Goal: Information Seeking & Learning: Check status

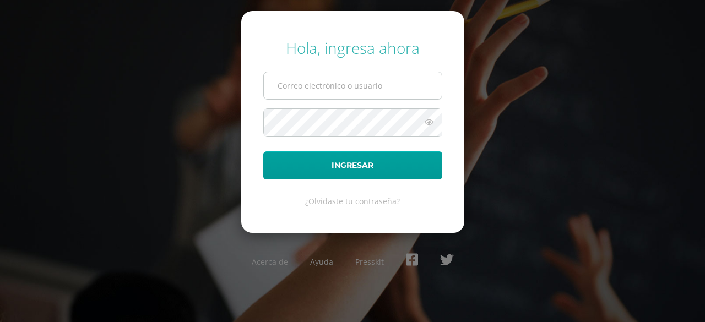
click at [356, 92] on input "text" at bounding box center [353, 85] width 178 height 27
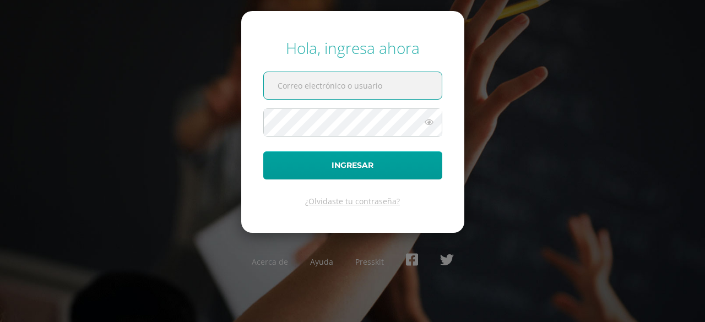
type input "2021409@laestrella.edu.gt"
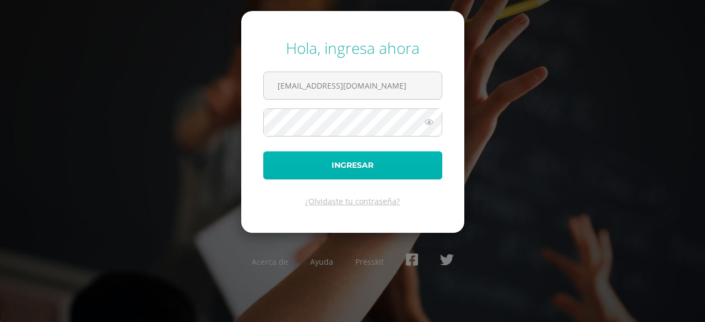
click at [369, 165] on button "Ingresar" at bounding box center [352, 165] width 179 height 28
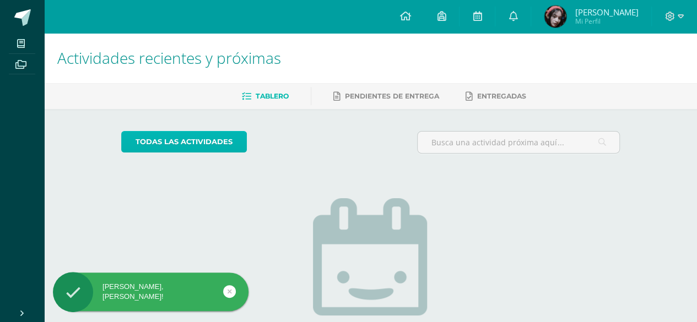
click at [188, 147] on link "todas las Actividades" at bounding box center [184, 141] width 126 height 21
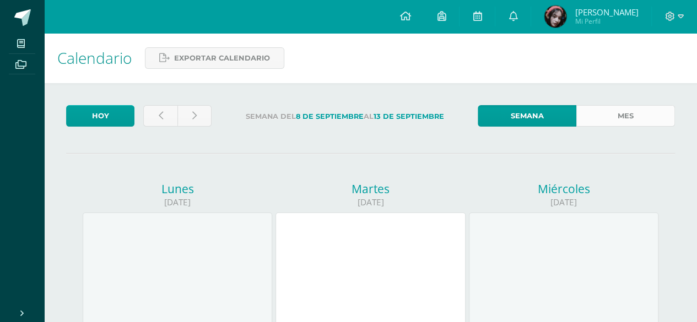
click at [613, 112] on link "Mes" at bounding box center [625, 115] width 99 height 21
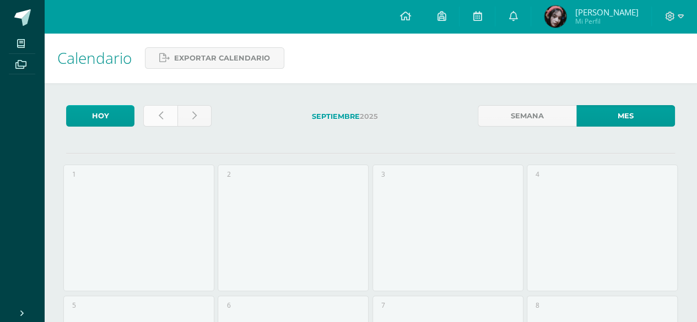
click at [166, 120] on link at bounding box center [160, 115] width 34 height 21
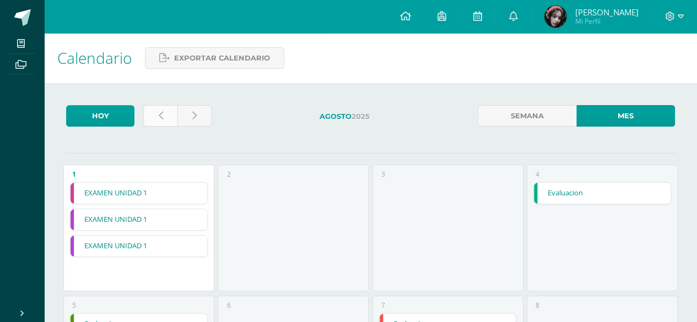
click at [163, 110] on link at bounding box center [160, 115] width 34 height 21
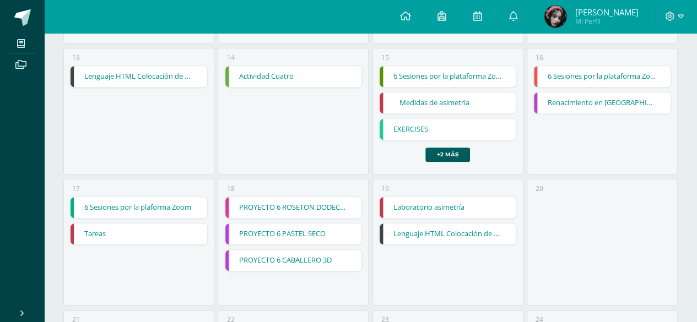
scroll to position [510, 0]
click at [457, 238] on link "Lenguaje HTML Colocación de Check y option buttoms" at bounding box center [447, 234] width 137 height 21
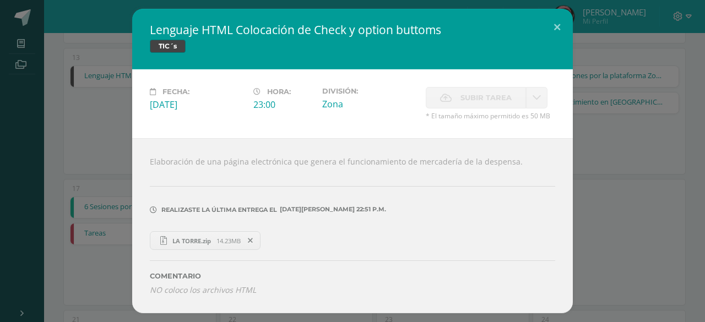
click at [218, 240] on span "14.23MB" at bounding box center [228, 241] width 24 height 8
click at [565, 32] on button at bounding box center [556, 27] width 31 height 37
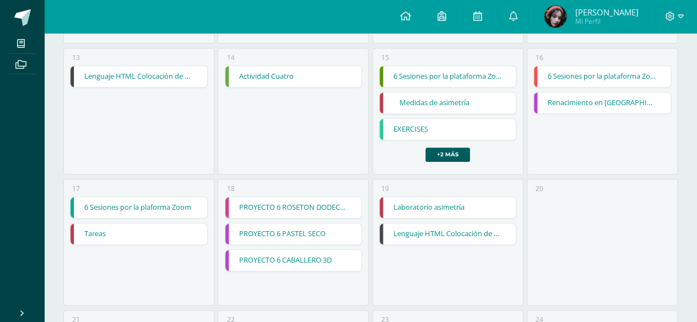
click at [544, 14] on link "Maria Alejandra Mi Perfil" at bounding box center [591, 16] width 120 height 33
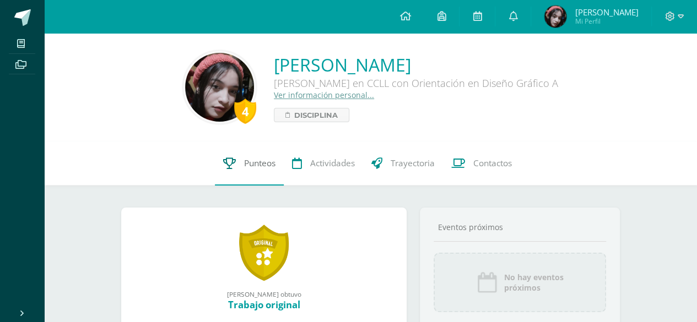
click at [249, 172] on link "Punteos" at bounding box center [249, 164] width 69 height 44
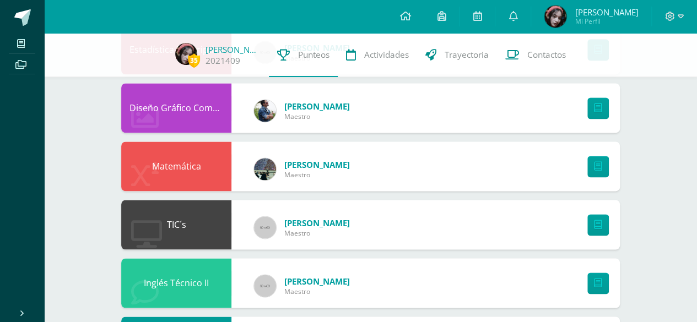
scroll to position [797, 0]
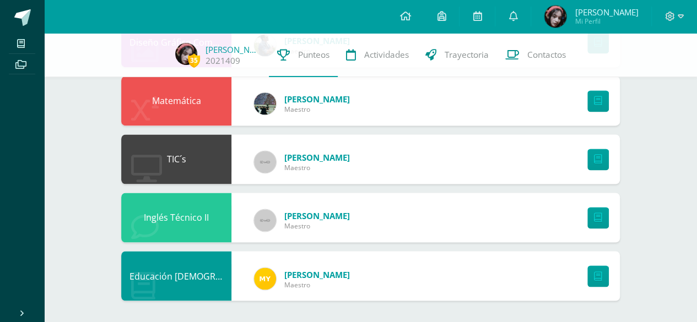
click at [395, 170] on div "TIC´s [PERSON_NAME]" at bounding box center [370, 159] width 498 height 50
click at [597, 164] on icon at bounding box center [598, 159] width 8 height 9
click at [201, 146] on div "TIC´s" at bounding box center [176, 159] width 110 height 50
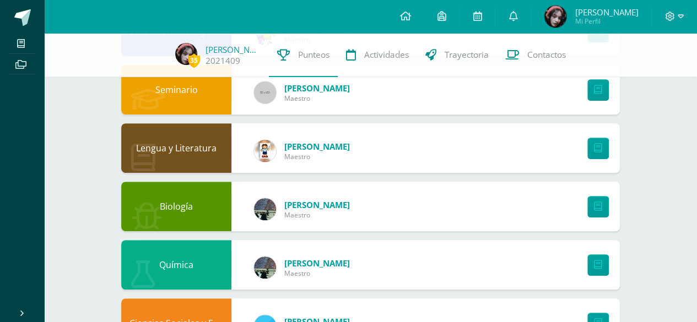
scroll to position [0, 0]
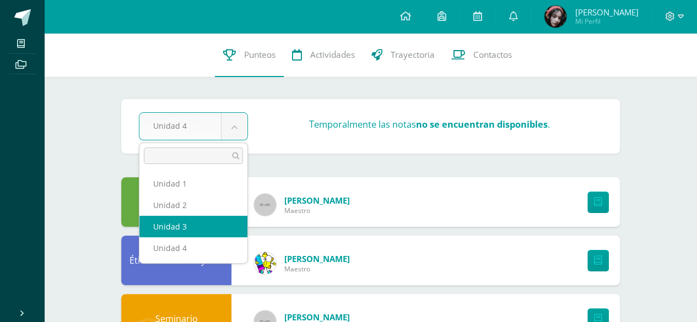
select select "Unidad 3"
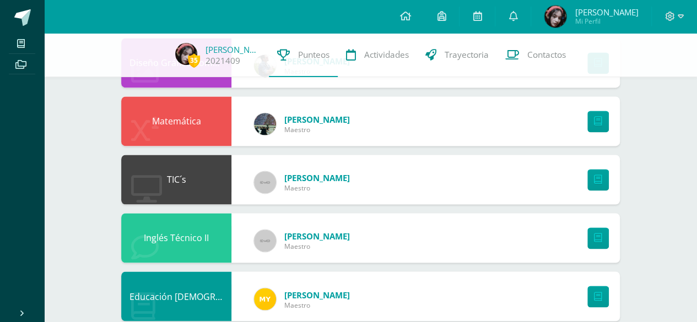
scroll to position [797, 0]
